Goal: Transaction & Acquisition: Purchase product/service

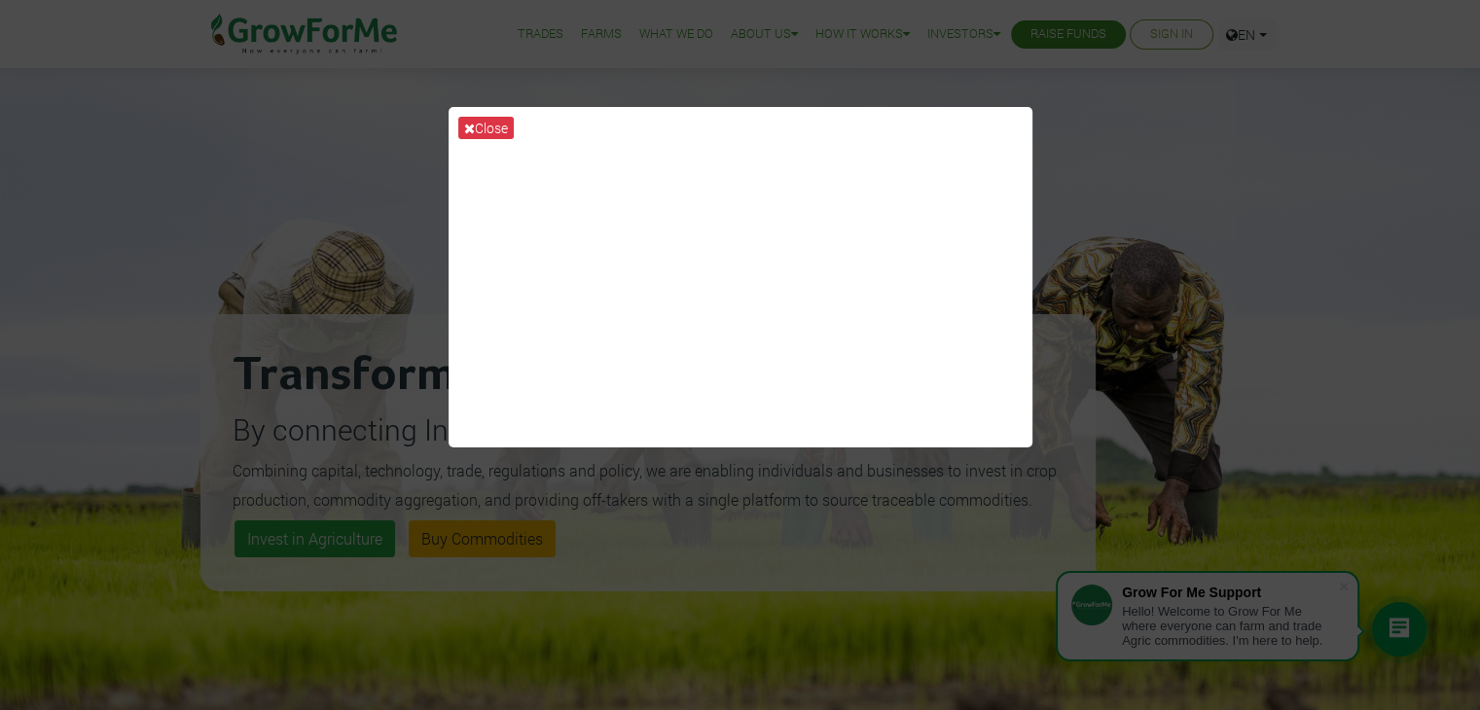
click at [167, 300] on div "Close" at bounding box center [740, 355] width 1480 height 710
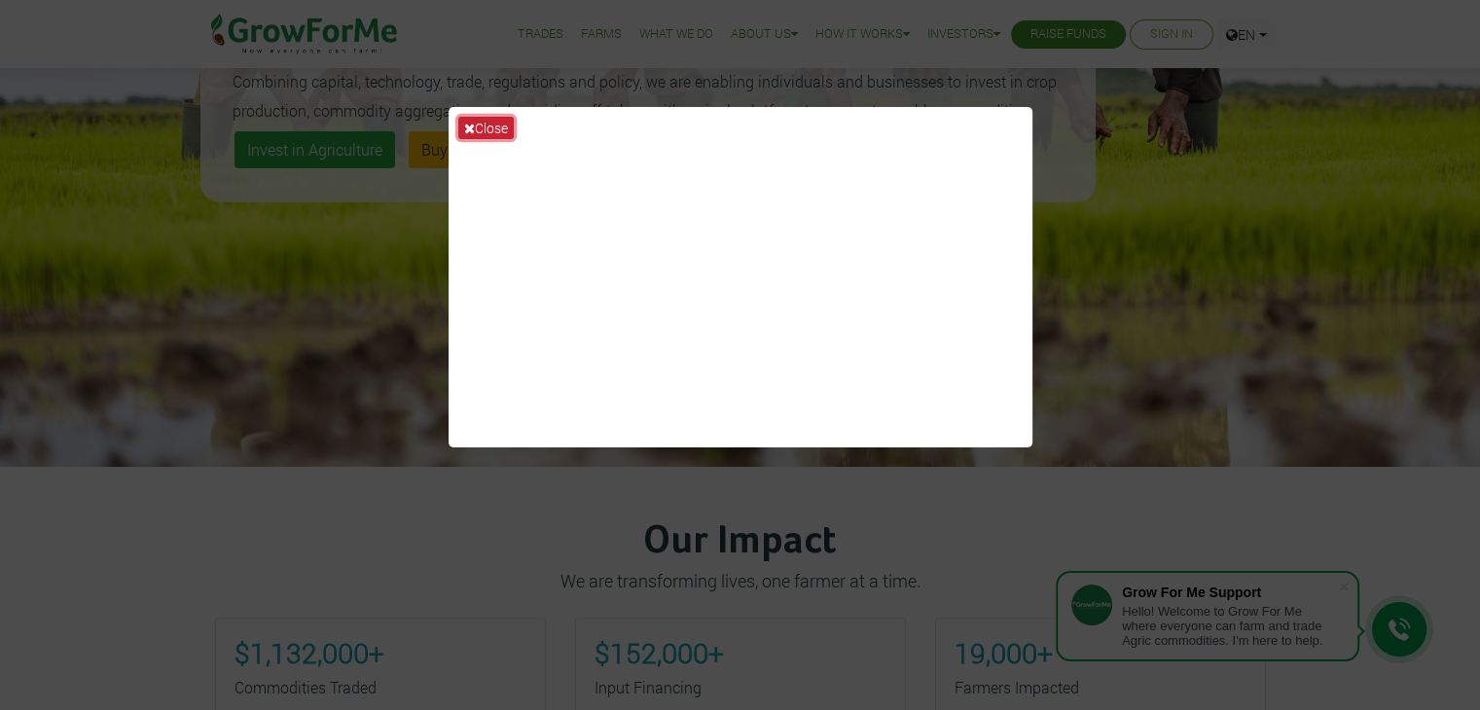
click at [495, 126] on button "Close" at bounding box center [485, 128] width 55 height 22
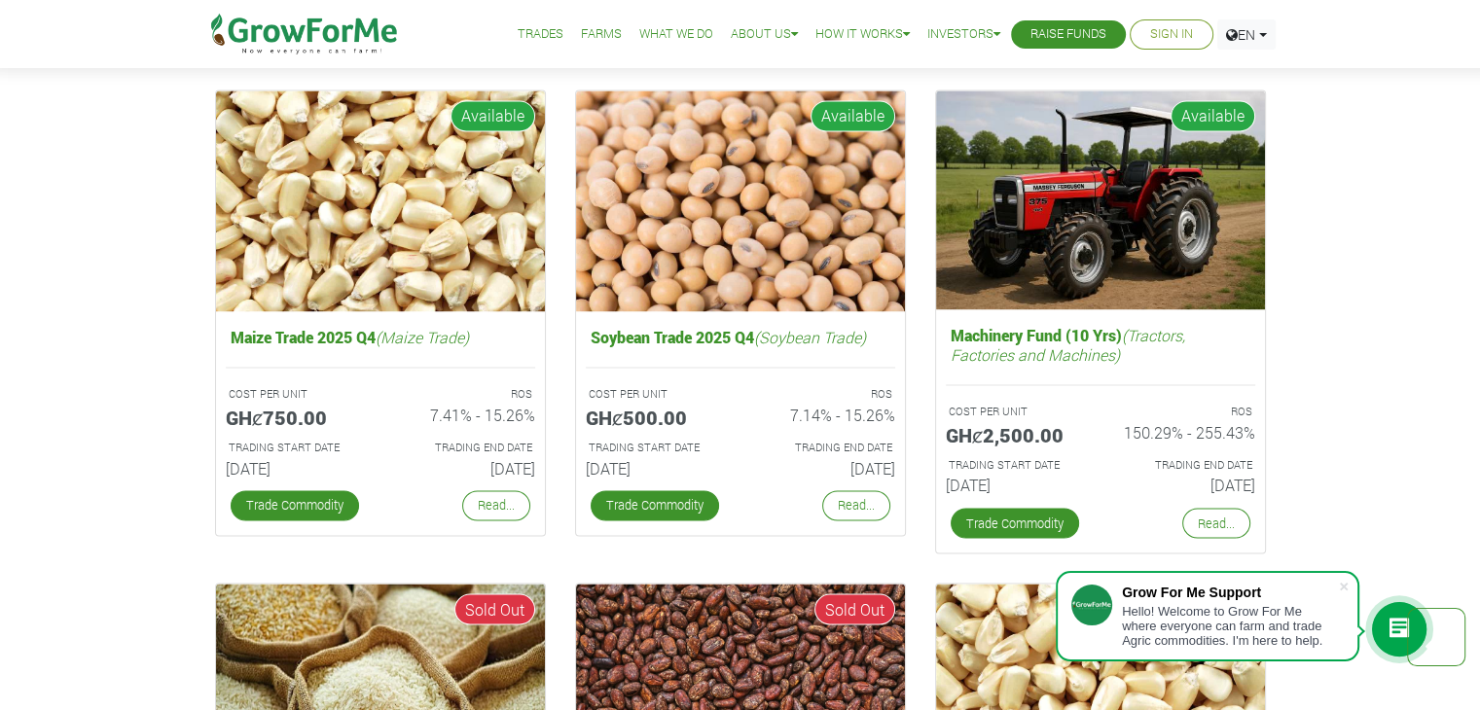
scroll to position [3213, 0]
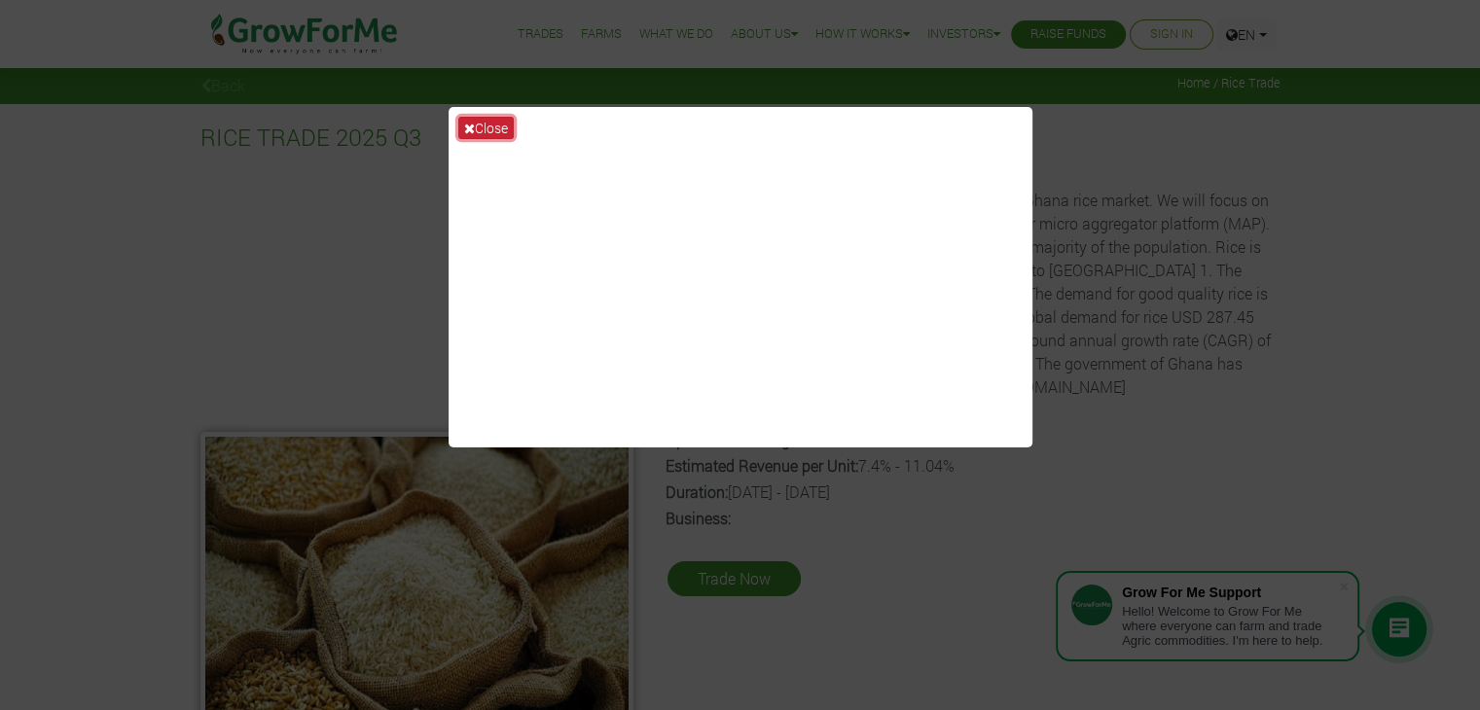
click at [486, 130] on button "Close" at bounding box center [485, 128] width 55 height 22
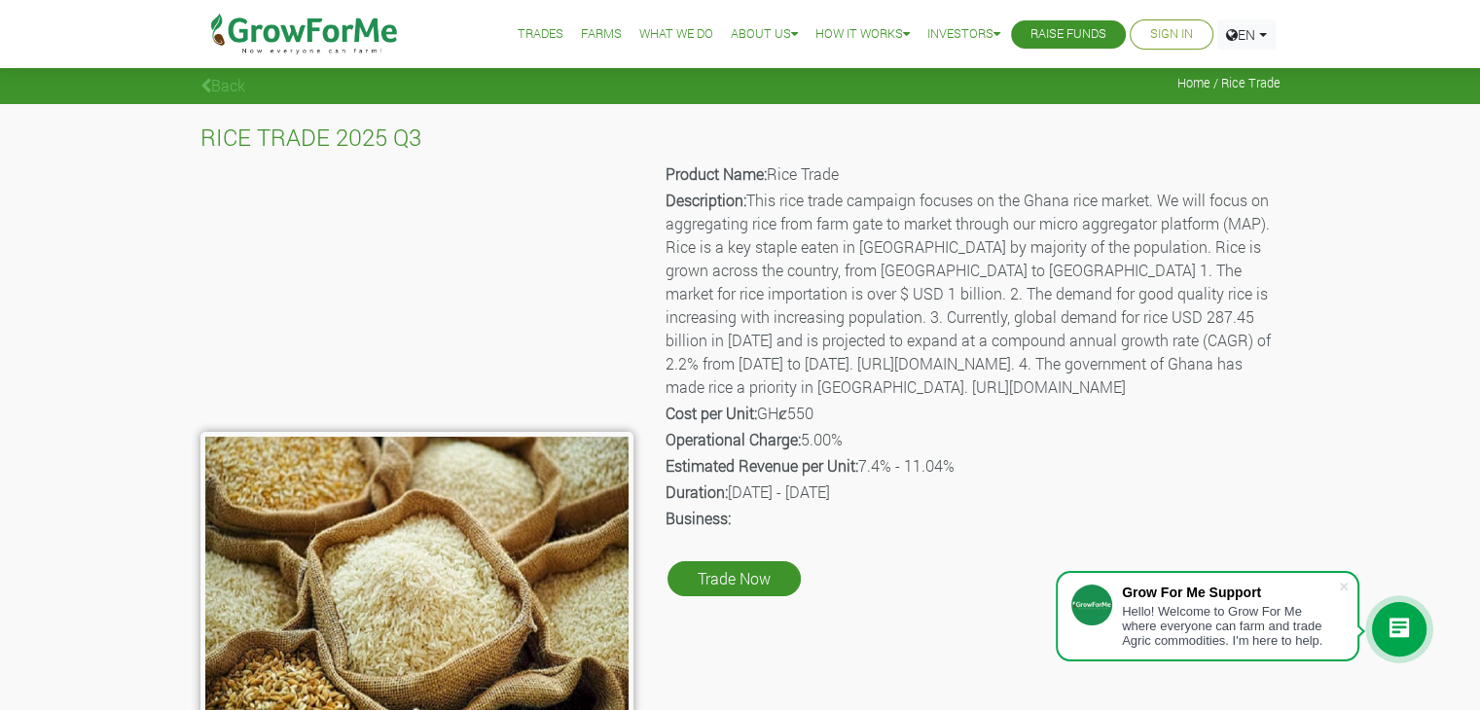
scroll to position [97, 0]
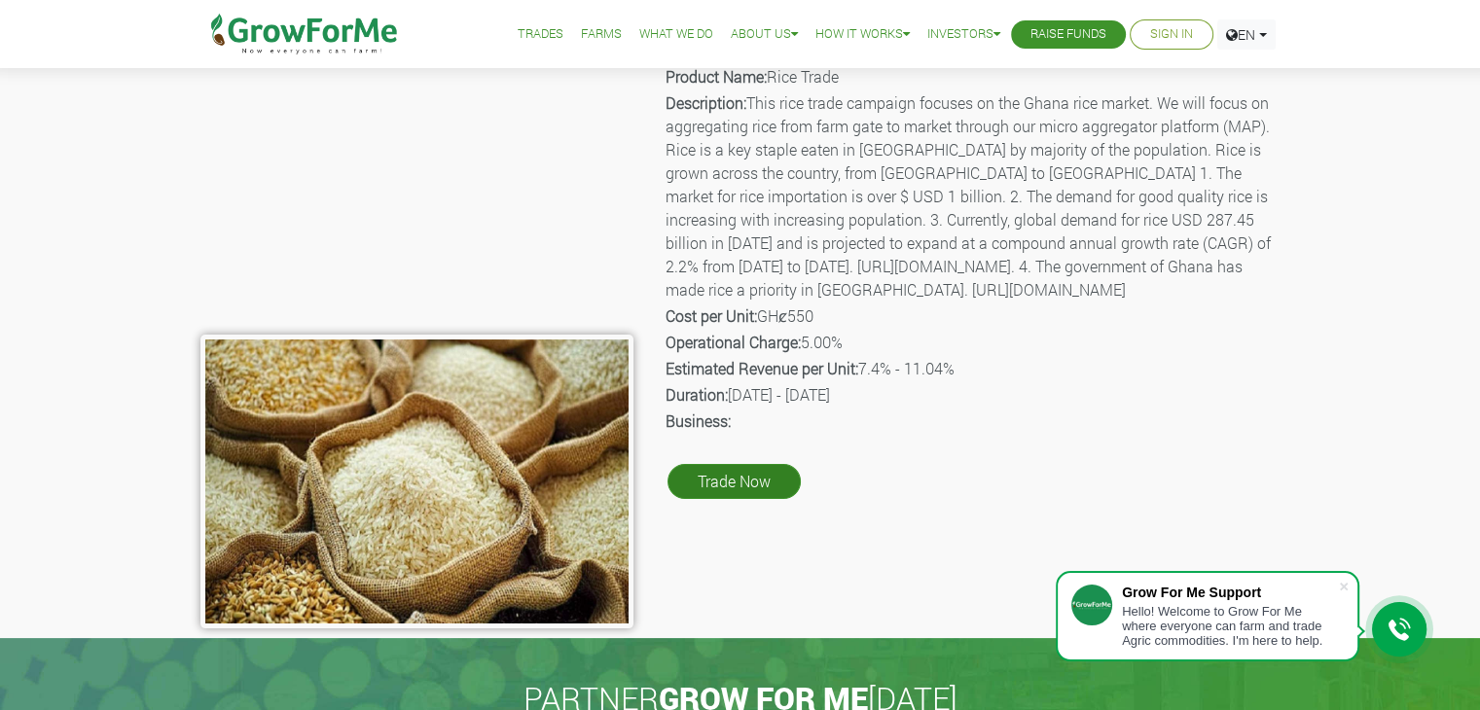
click at [763, 499] on link "Trade Now" at bounding box center [733, 481] width 133 height 35
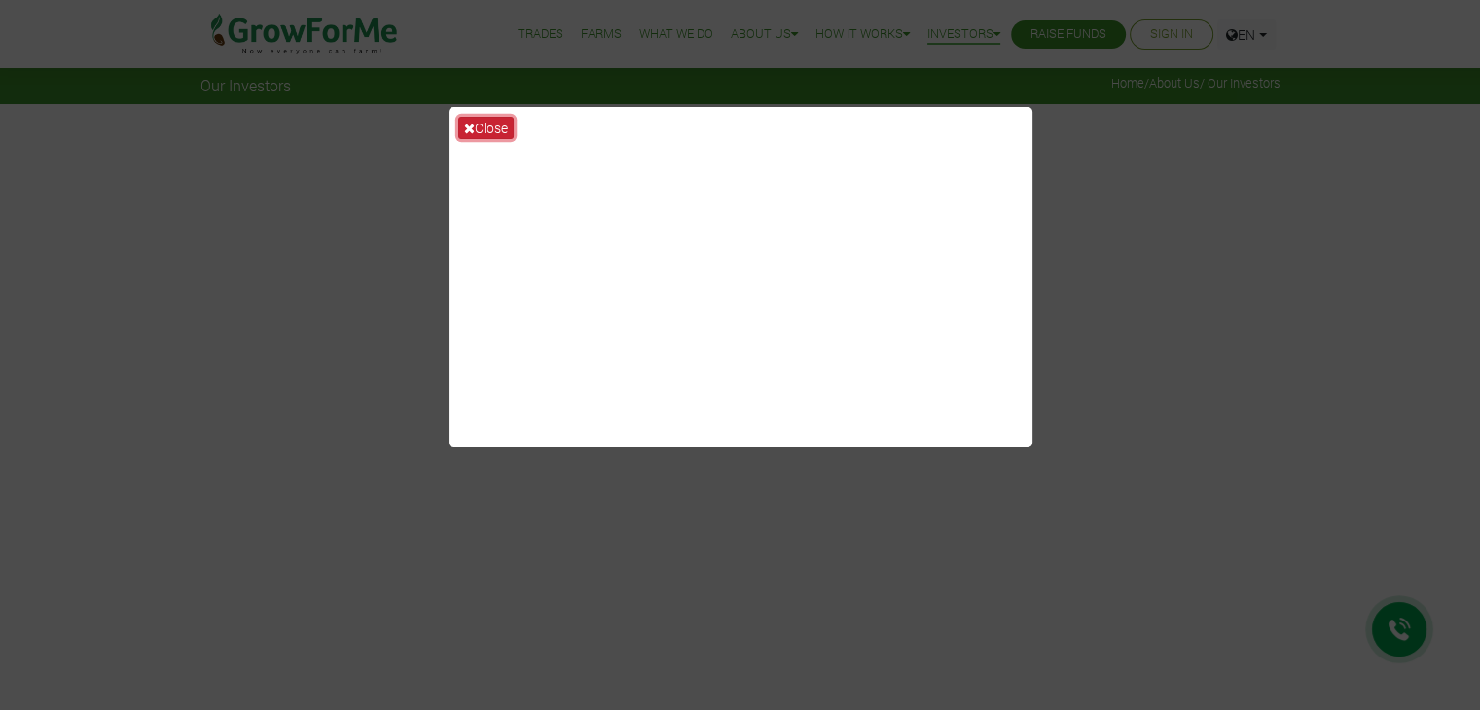
click at [483, 127] on button "Close" at bounding box center [485, 128] width 55 height 22
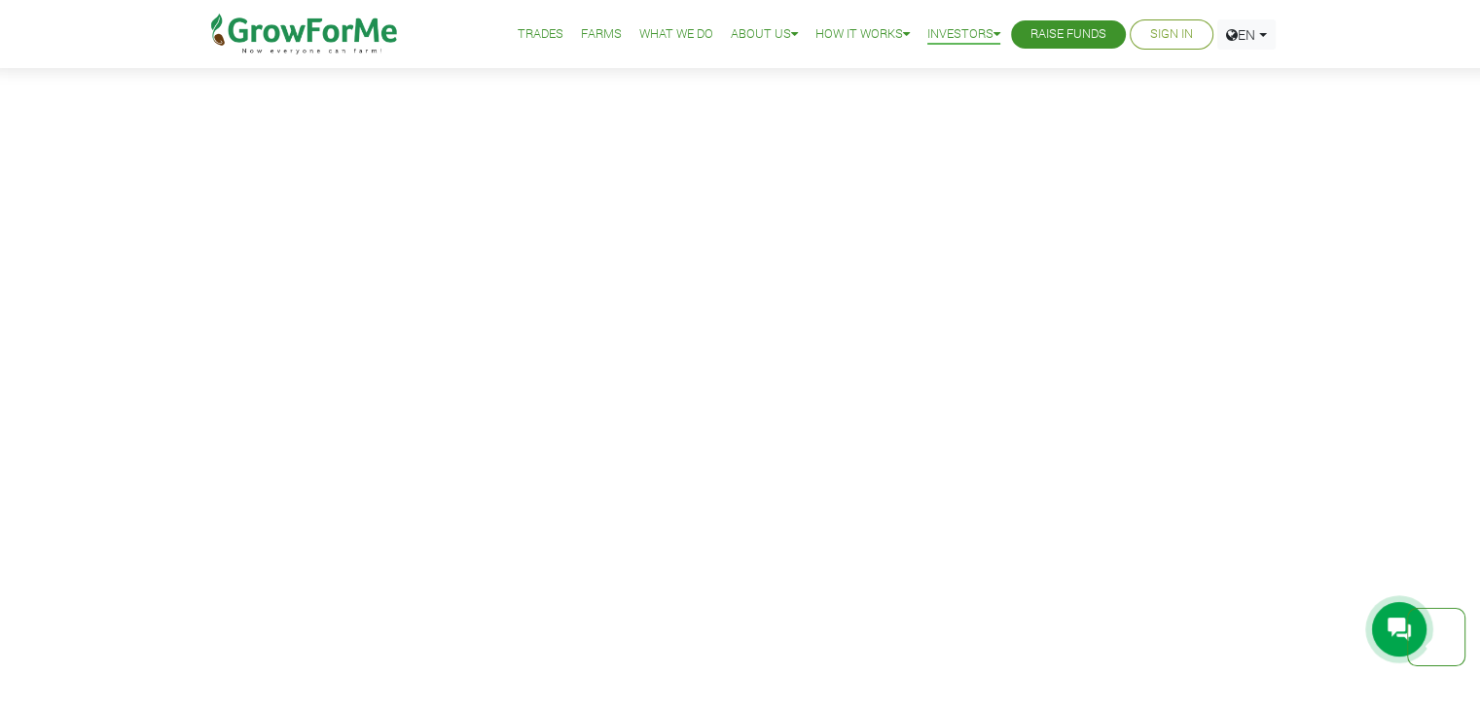
scroll to position [3697, 0]
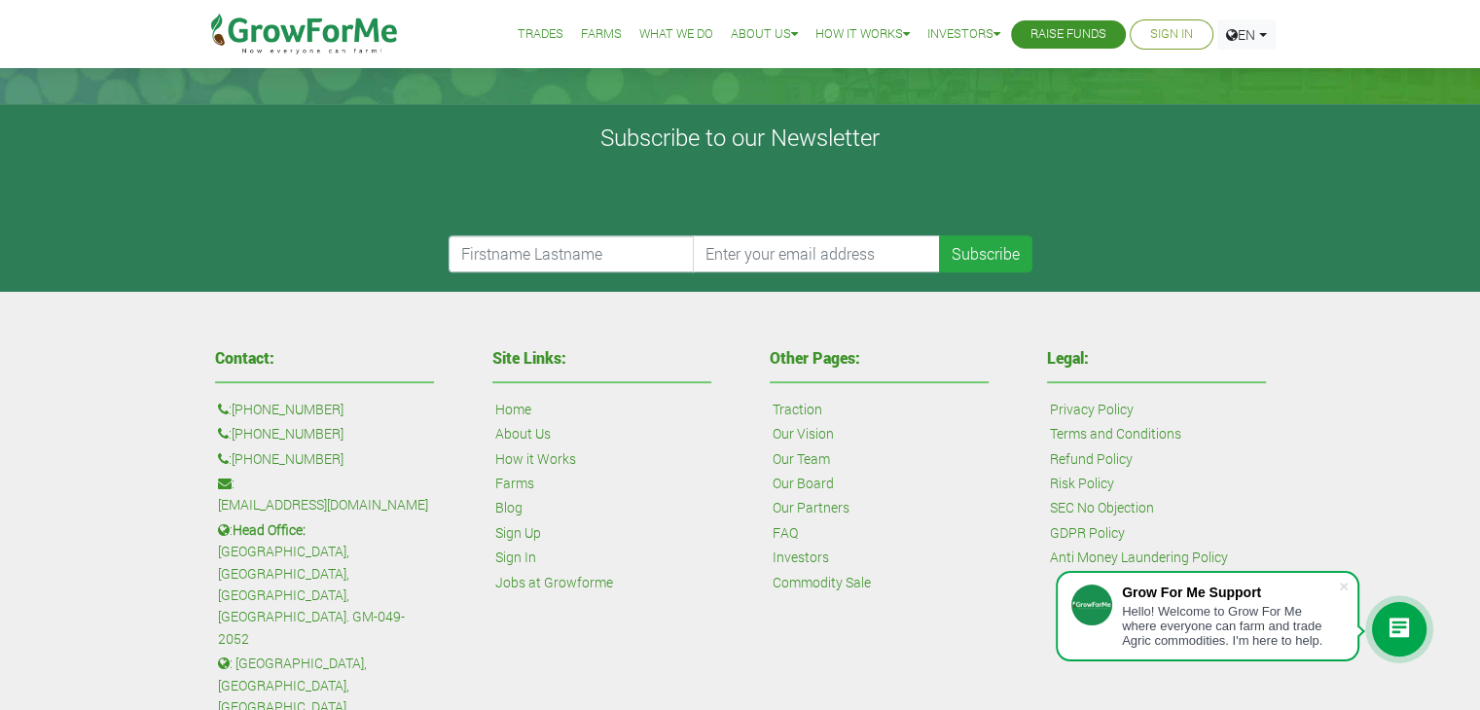
scroll to position [876, 0]
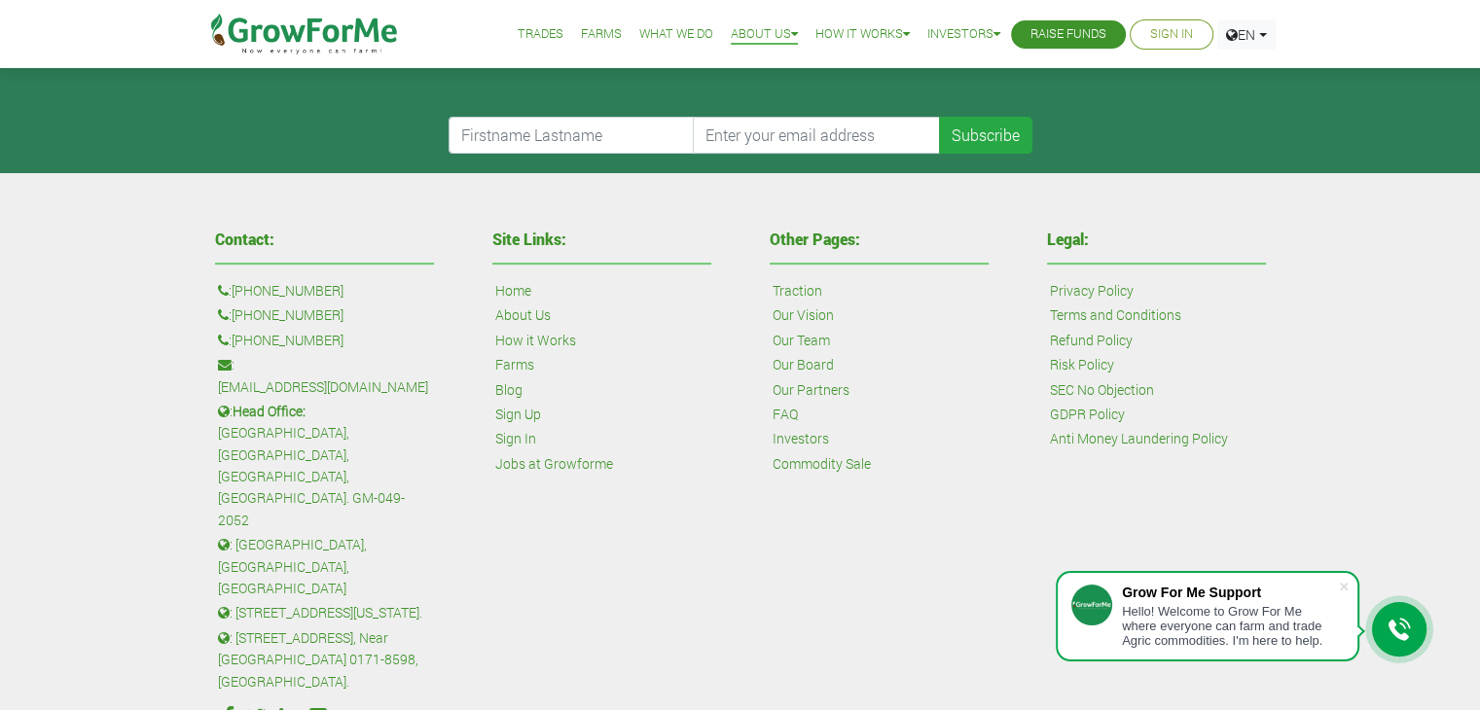
scroll to position [681, 0]
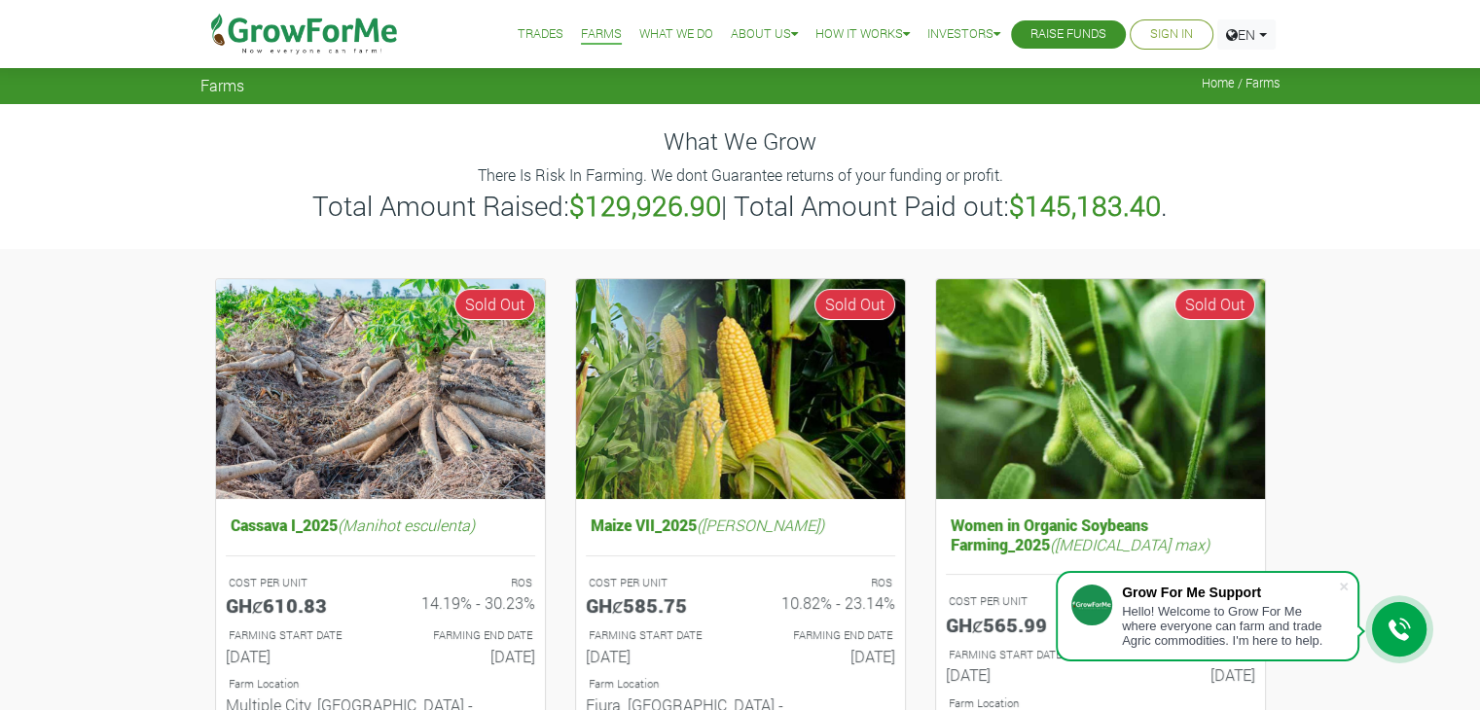
click at [1412, 629] on div at bounding box center [1399, 629] width 54 height 54
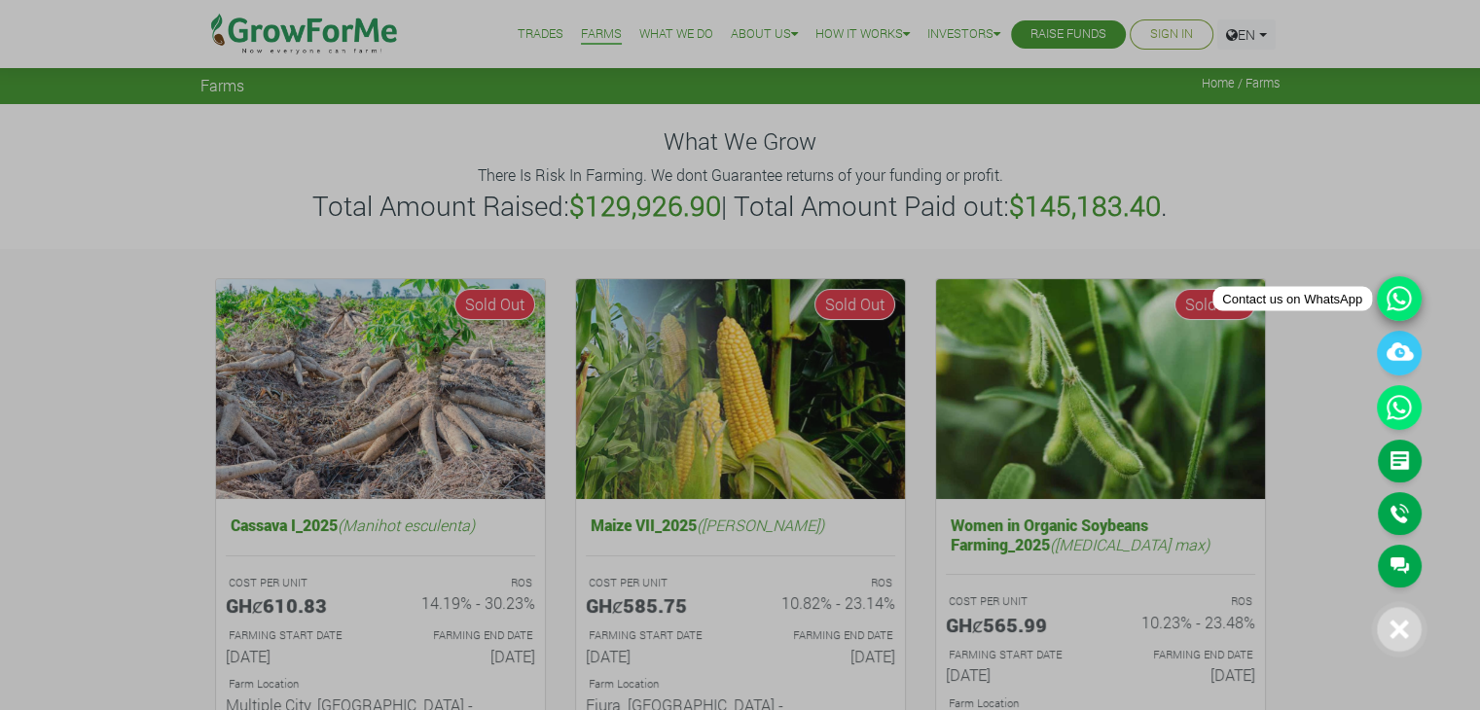
click at [1395, 299] on icon at bounding box center [1398, 298] width 45 height 45
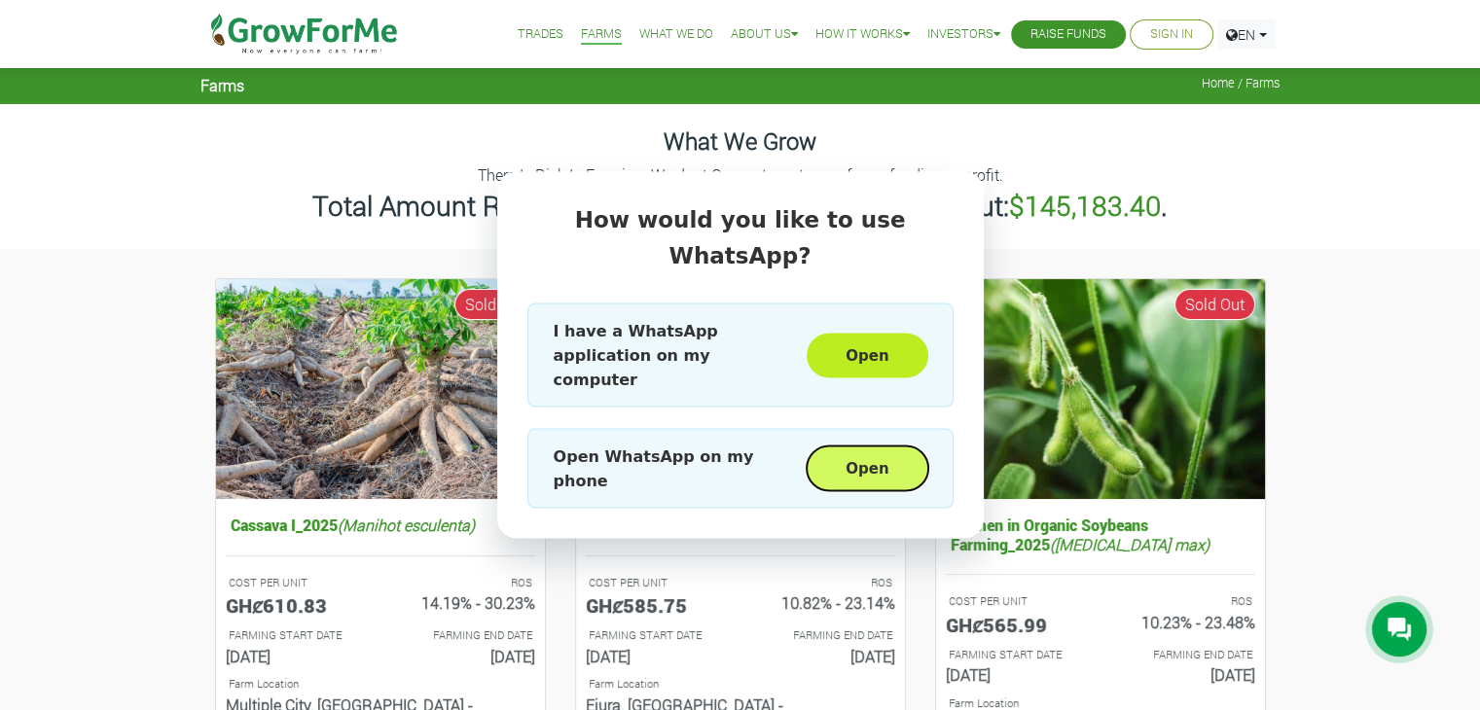
click at [901, 447] on button "Open" at bounding box center [866, 469] width 121 height 45
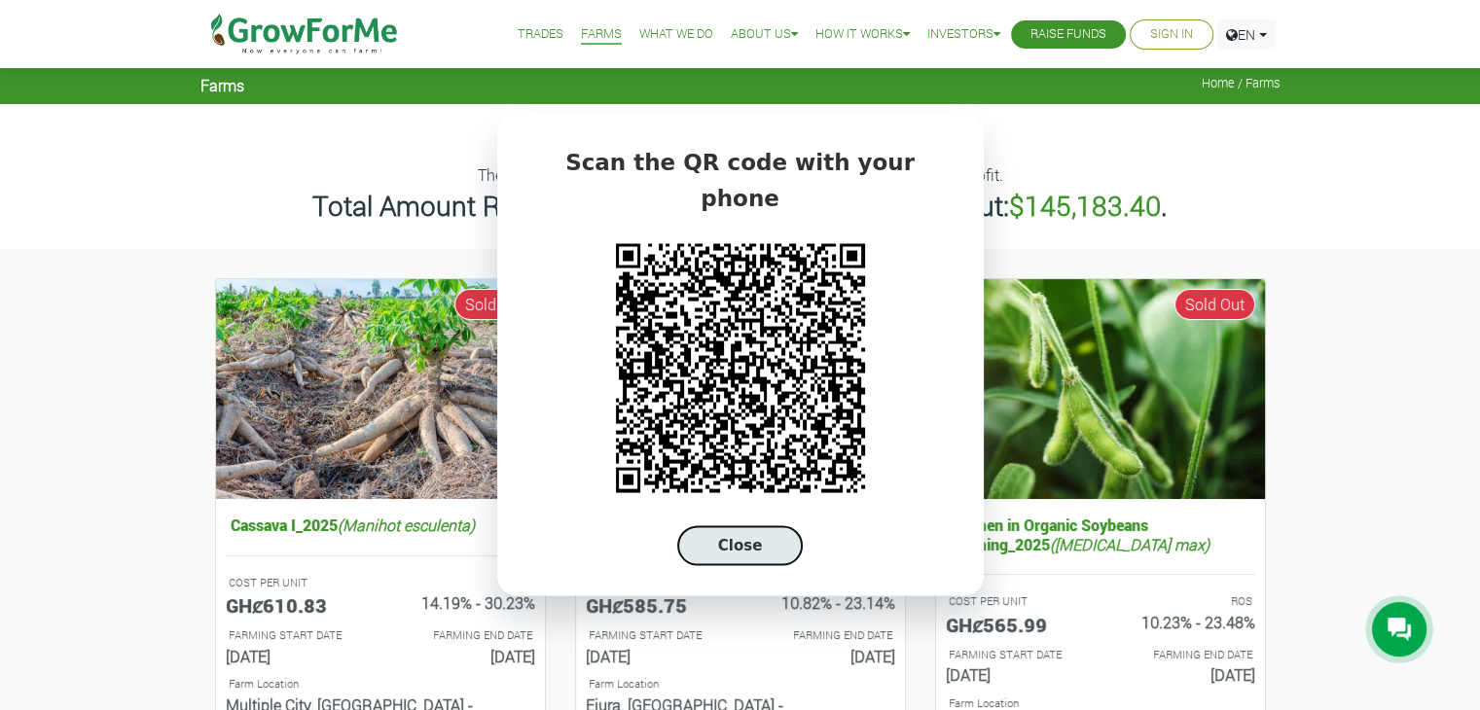
click at [783, 526] on button "Close" at bounding box center [740, 546] width 126 height 40
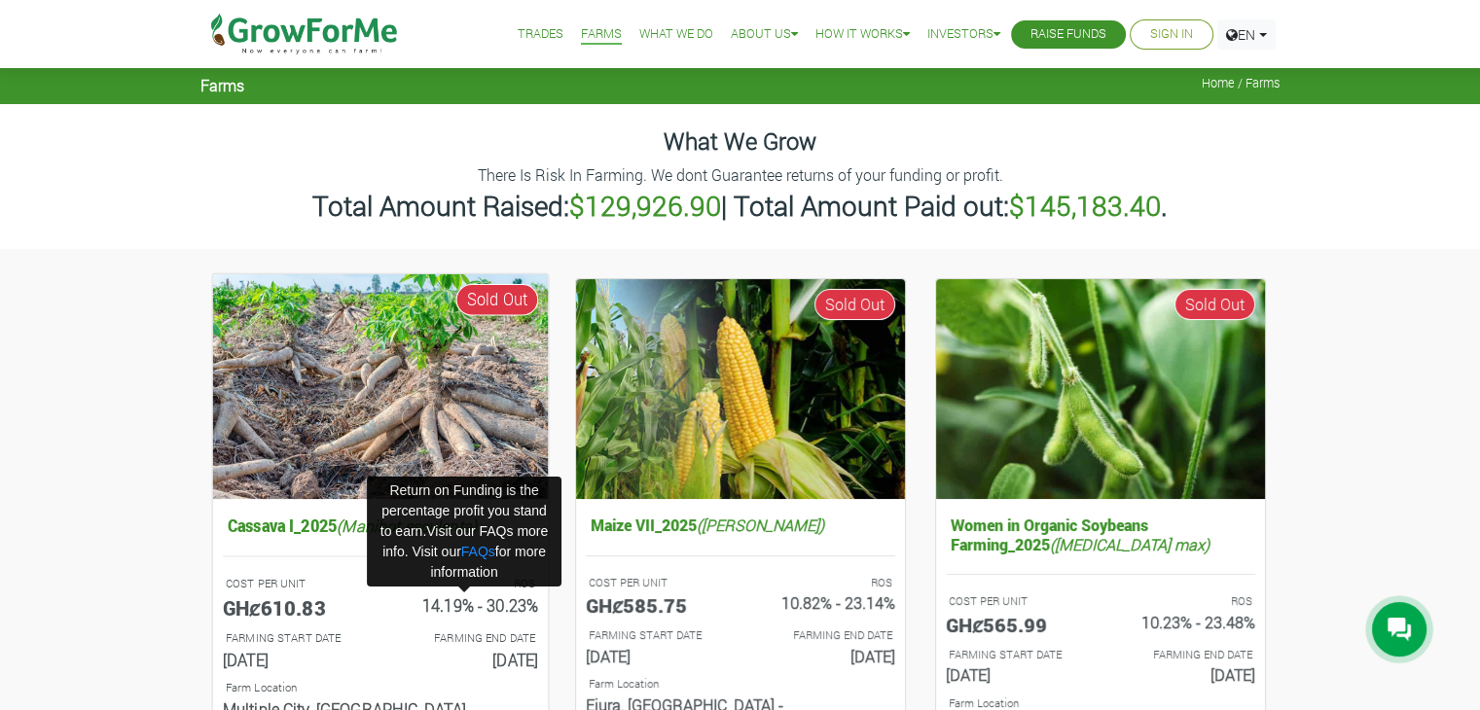
drag, startPoint x: 455, startPoint y: 609, endPoint x: 365, endPoint y: 587, distance: 93.2
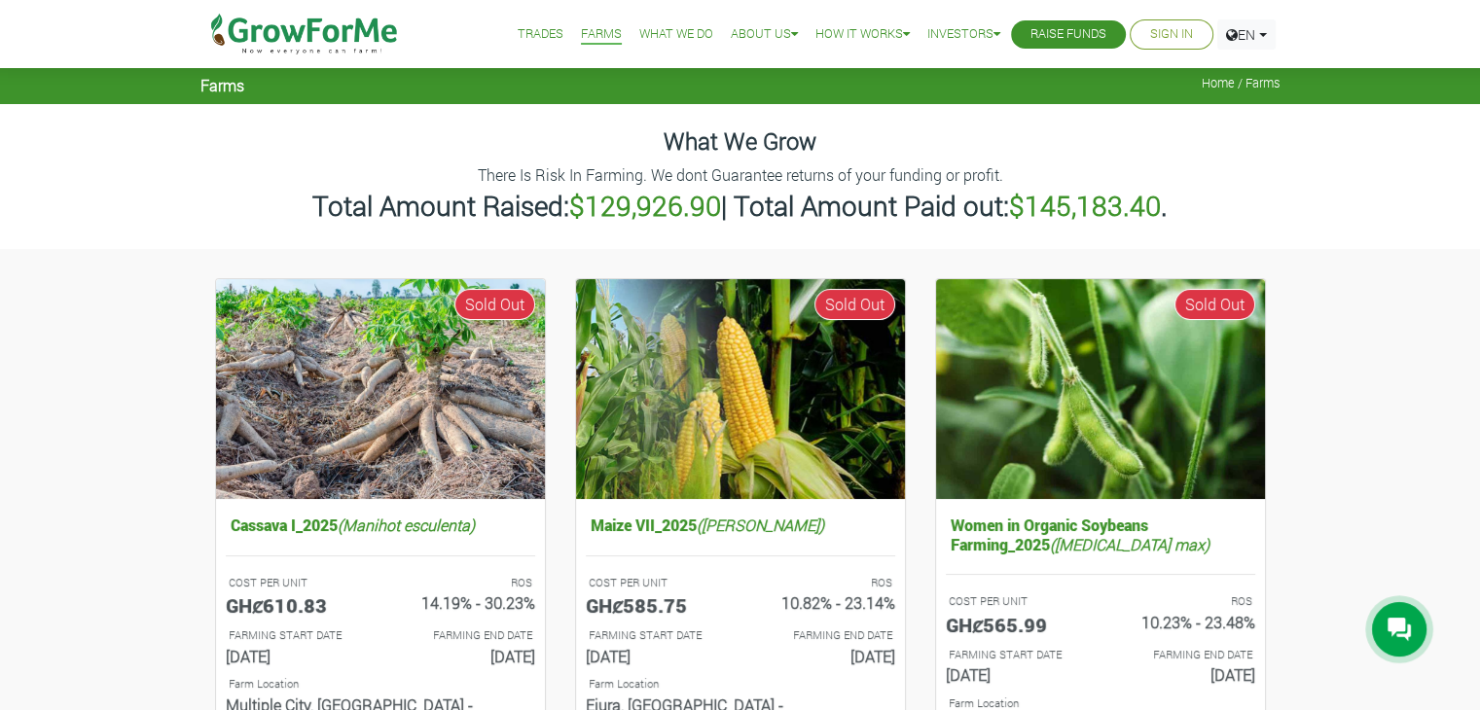
drag, startPoint x: 365, startPoint y: 587, endPoint x: 180, endPoint y: 515, distance: 198.4
